Goal: Find specific page/section: Find specific page/section

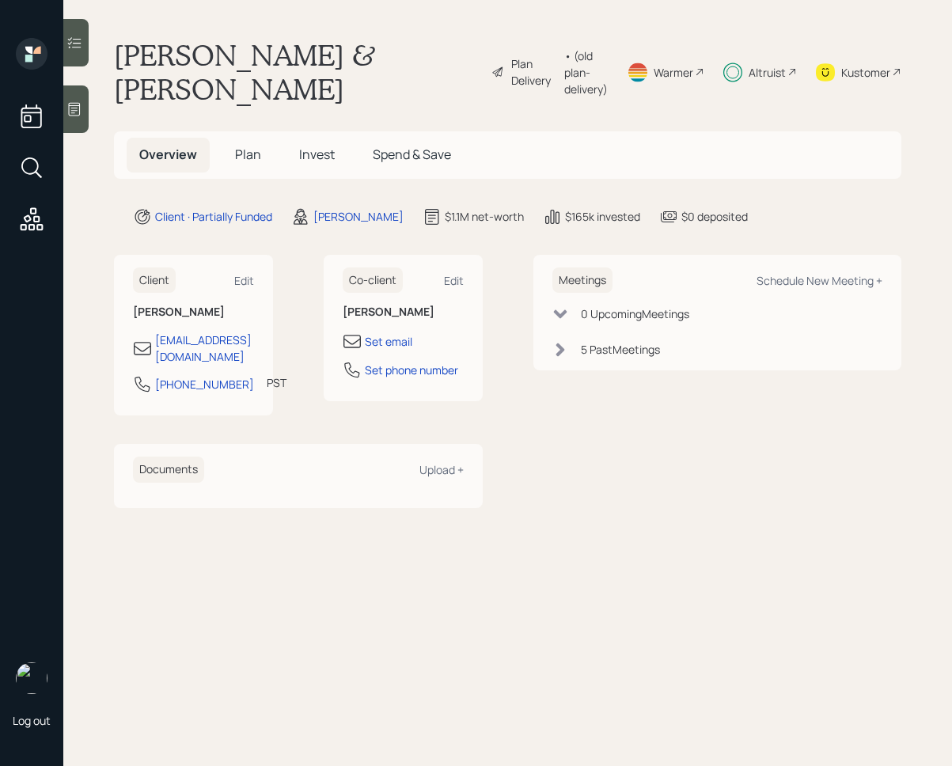
click at [309, 151] on span "Invest" at bounding box center [317, 154] width 36 height 17
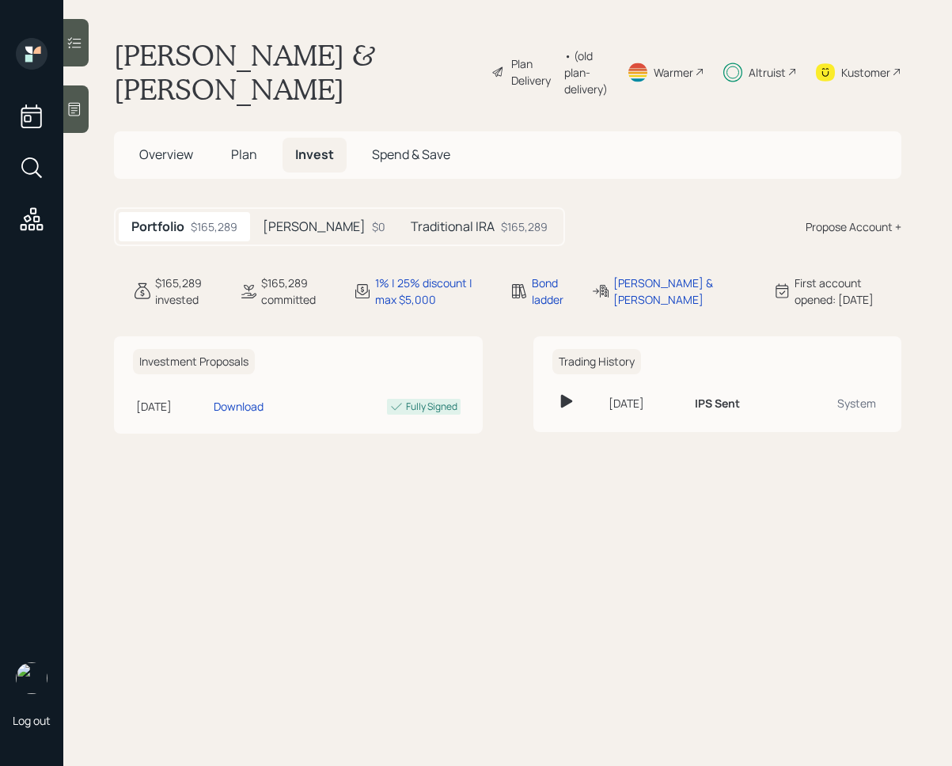
click at [77, 55] on div at bounding box center [75, 42] width 25 height 47
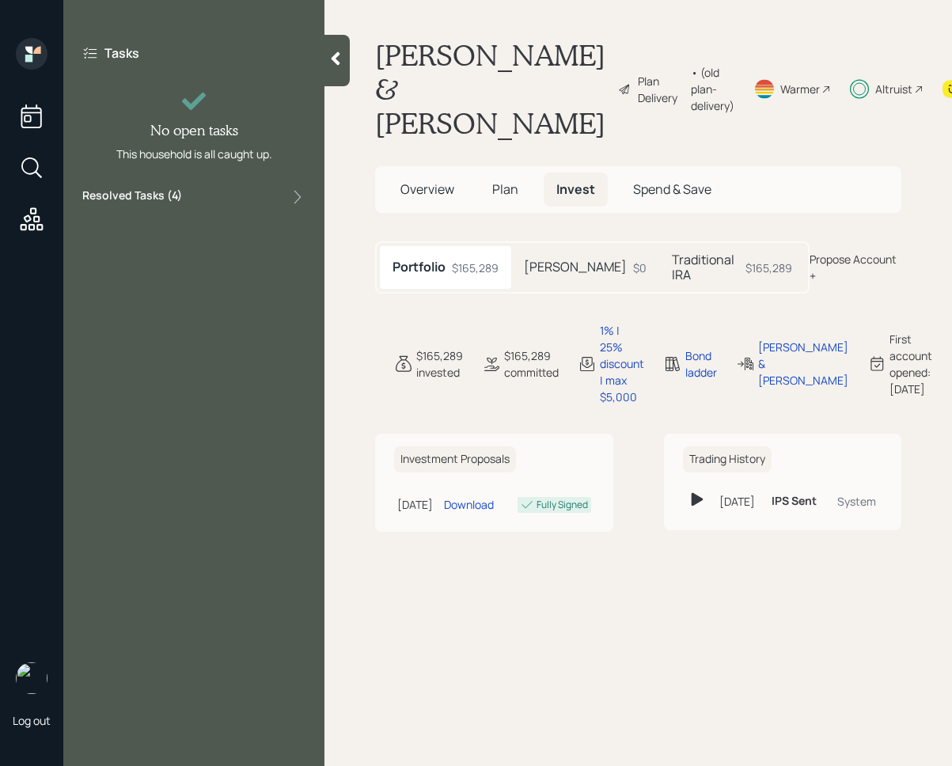
click at [208, 205] on div "Resolved Tasks ( 4 )" at bounding box center [193, 196] width 223 height 19
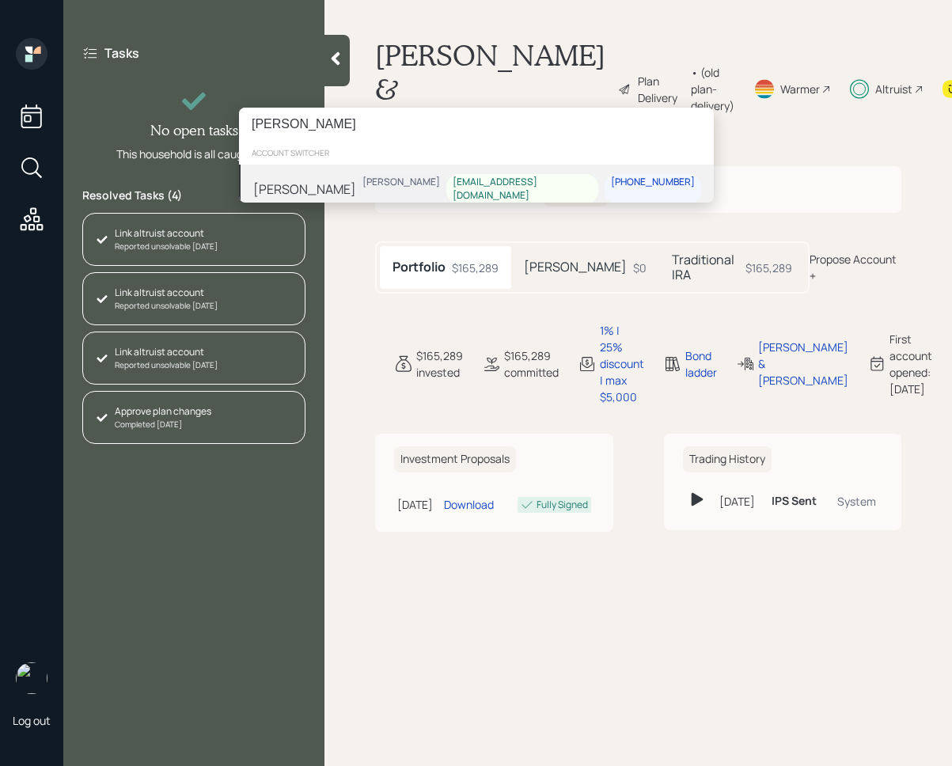
type input "[PERSON_NAME]"
click at [361, 174] on div "[PERSON_NAME] [PERSON_NAME] [EMAIL_ADDRESS][DOMAIN_NAME] [PHONE_NUMBER]" at bounding box center [476, 189] width 475 height 49
